Goal: Find specific page/section: Find specific page/section

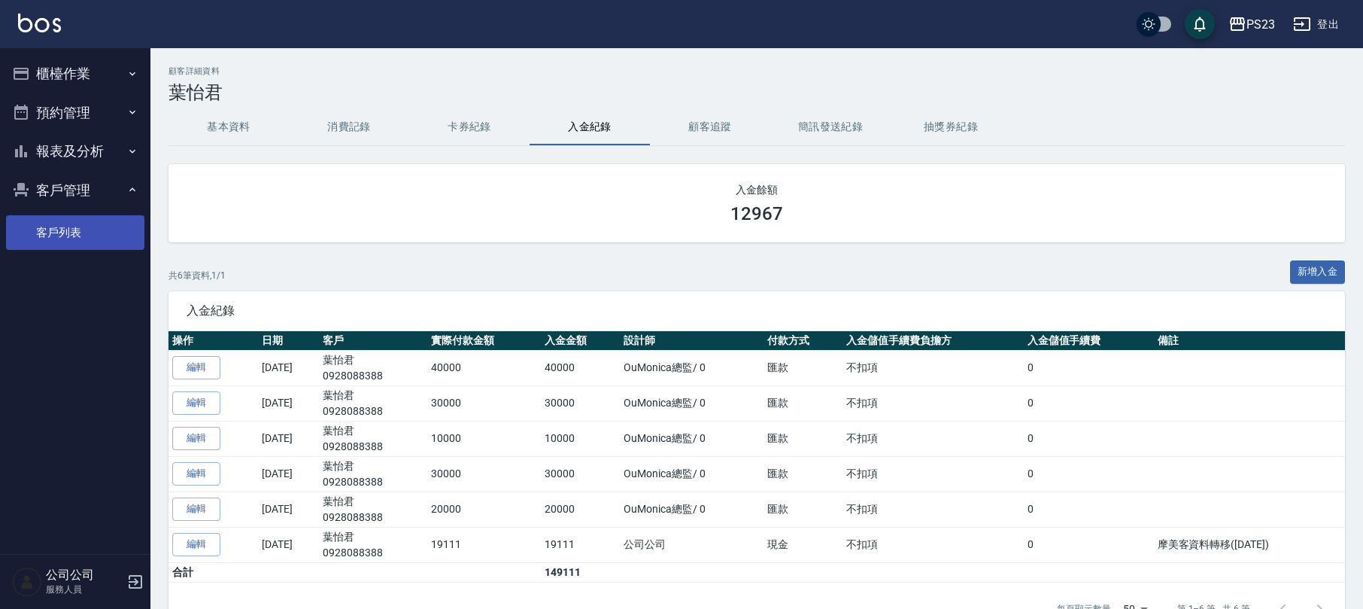
click at [65, 232] on link "客戶列表" at bounding box center [75, 232] width 138 height 35
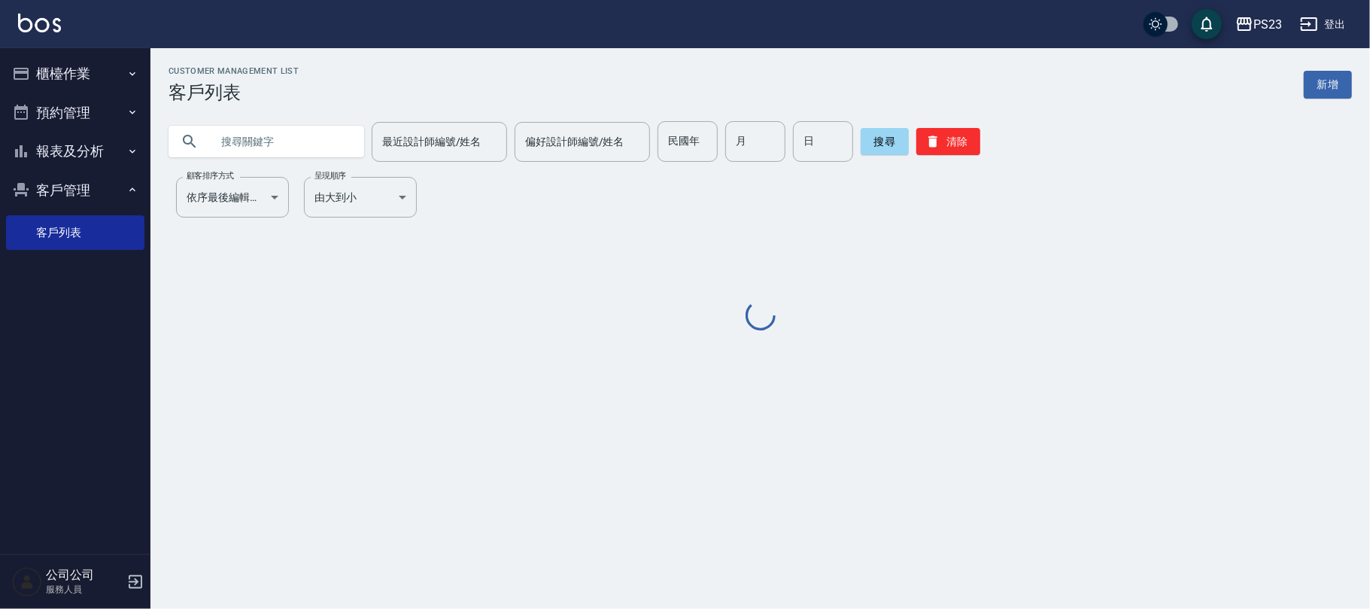
click at [256, 135] on input "text" at bounding box center [281, 141] width 141 height 41
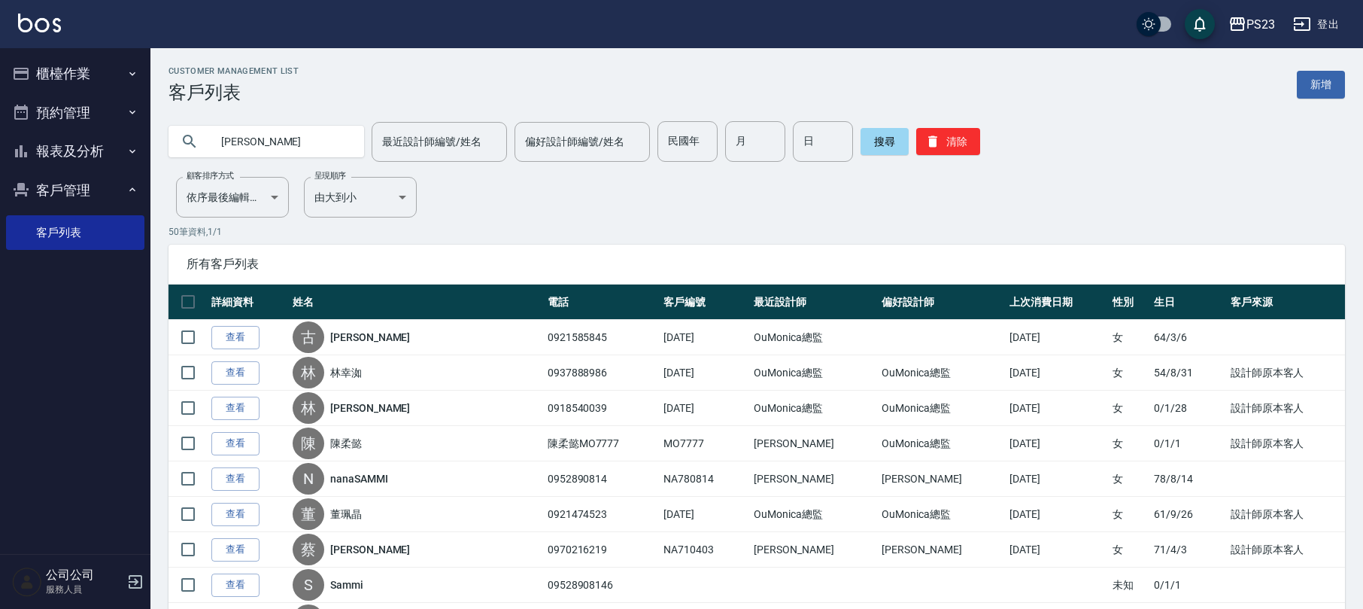
type input "[PERSON_NAME]"
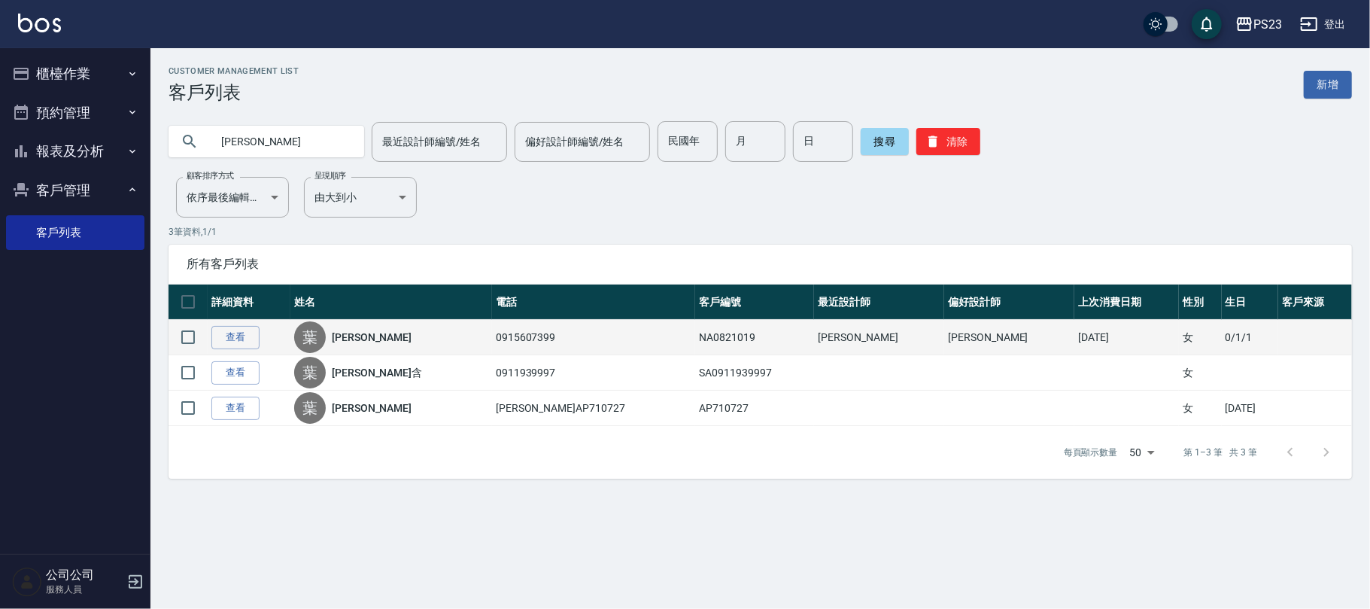
click at [376, 342] on link "[PERSON_NAME]" at bounding box center [372, 337] width 80 height 15
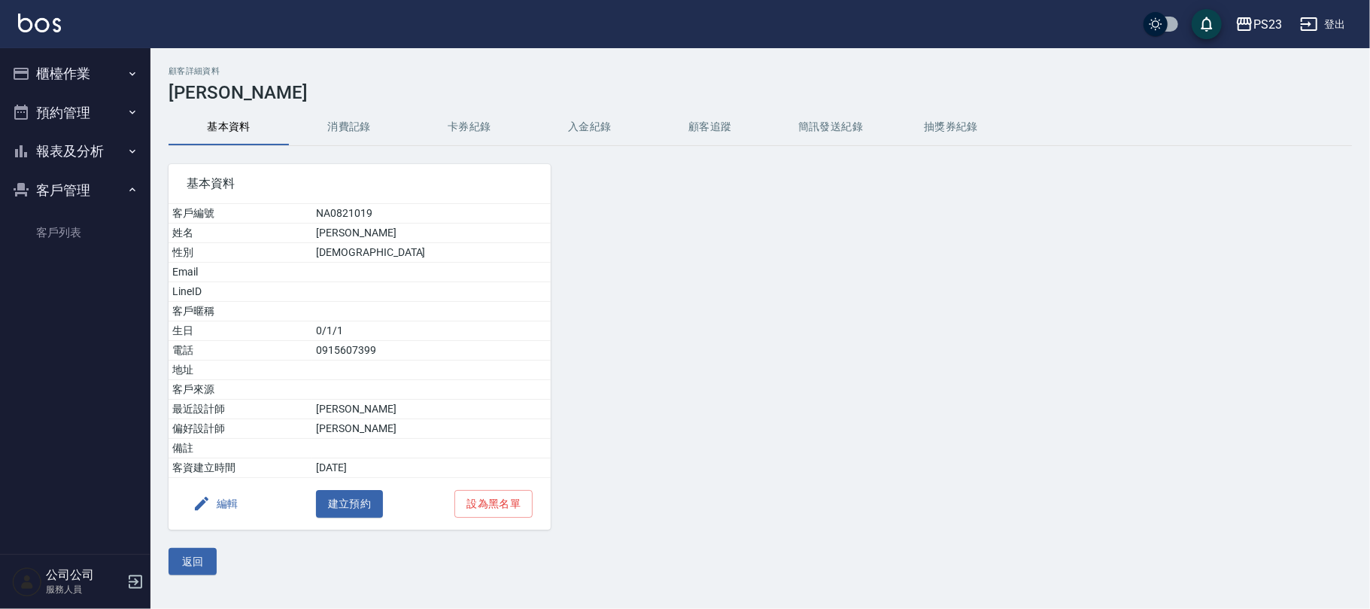
click at [388, 125] on button "消費記錄" at bounding box center [349, 127] width 120 height 36
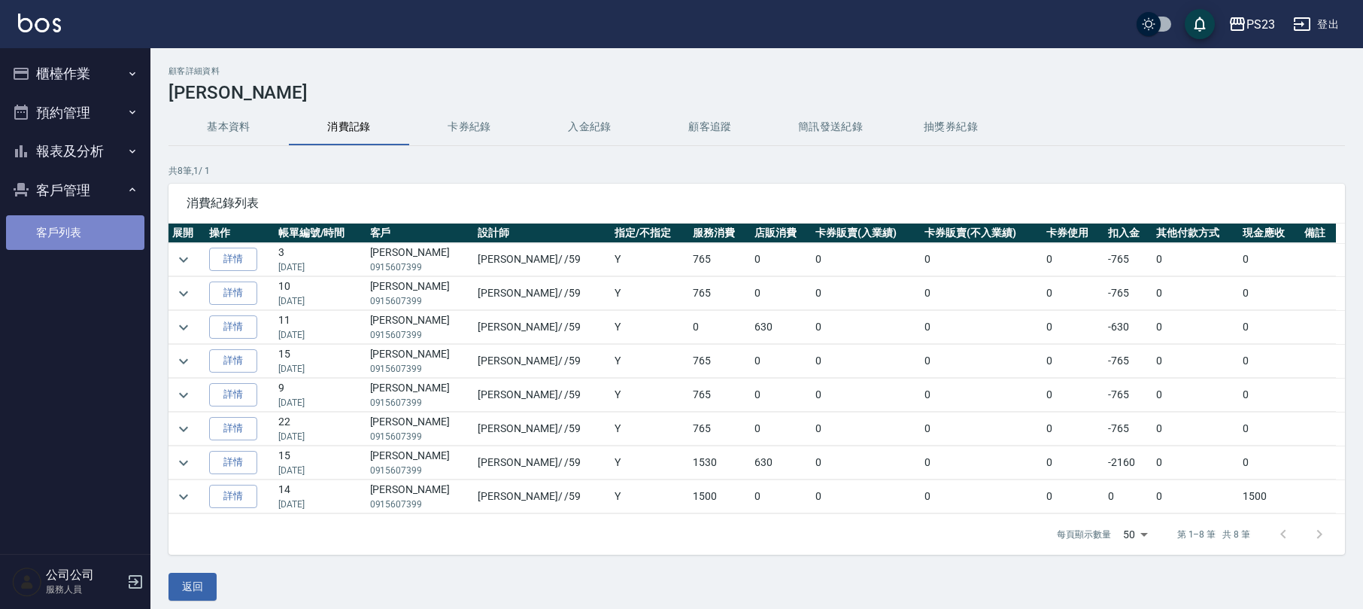
click at [72, 217] on link "客戶列表" at bounding box center [75, 232] width 138 height 35
